Goal: Navigation & Orientation: Find specific page/section

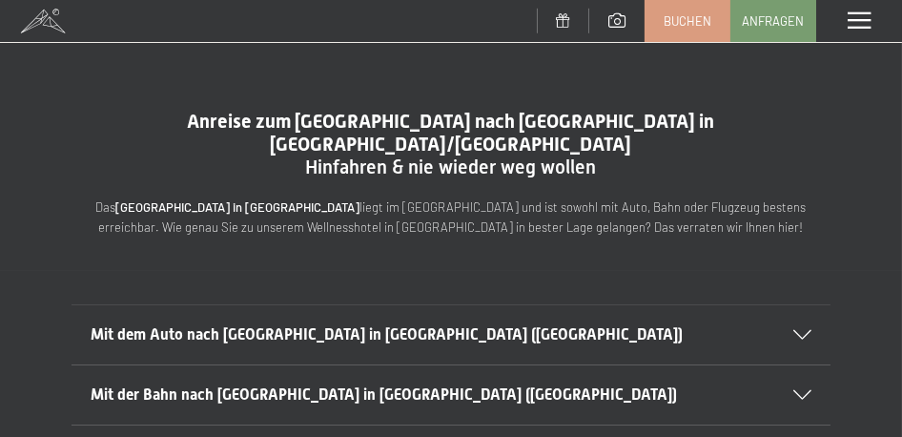
click at [800, 330] on icon at bounding box center [803, 335] width 18 height 10
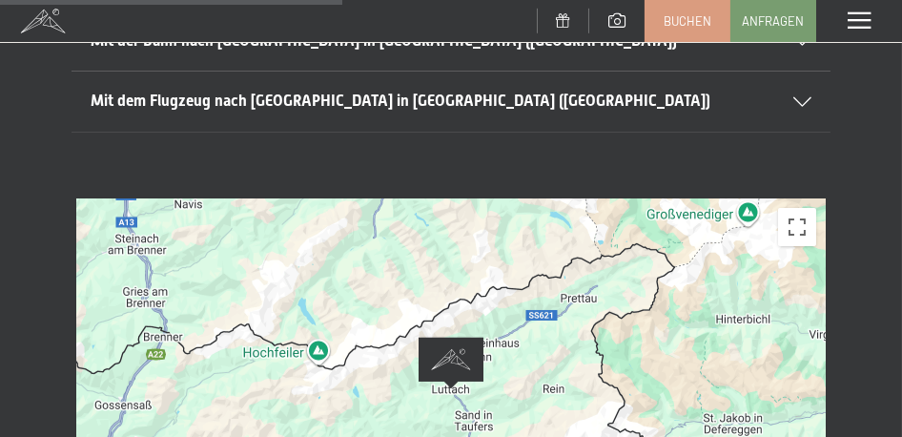
scroll to position [759, 0]
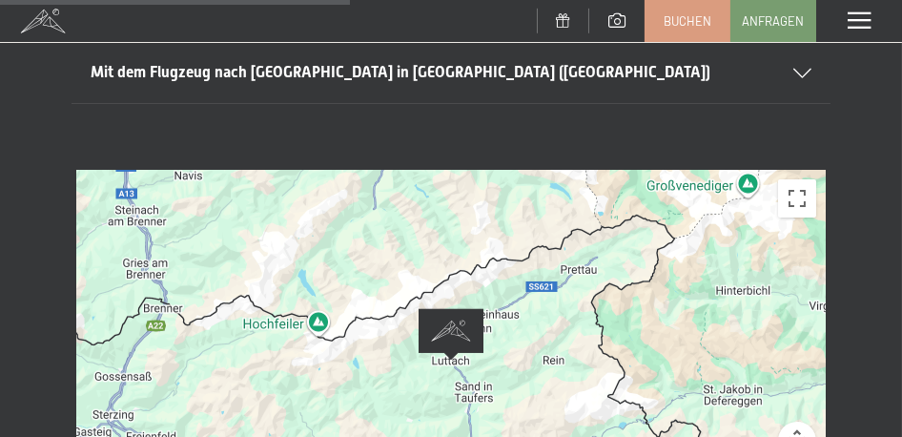
drag, startPoint x: 664, startPoint y: 183, endPoint x: 678, endPoint y: 278, distance: 96.4
click at [678, 278] on div at bounding box center [451, 360] width 750 height 381
click at [793, 422] on button "Kamerasteuerung für die Karte" at bounding box center [797, 441] width 38 height 38
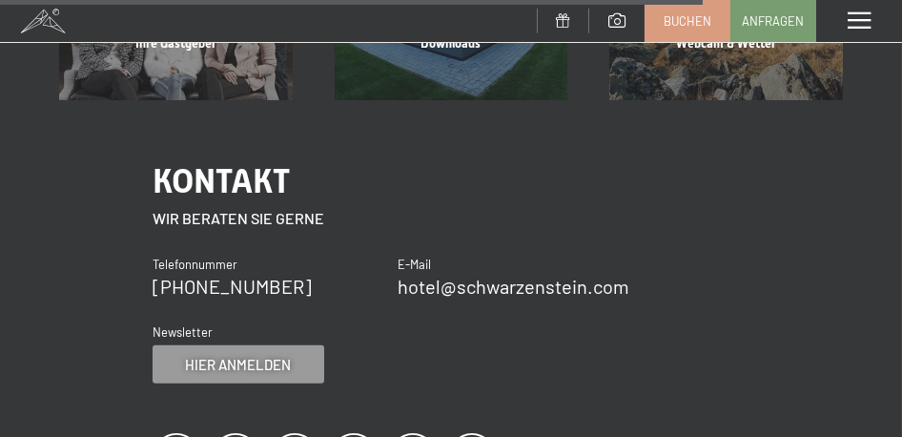
scroll to position [1907, 0]
